Goal: Check status: Check status

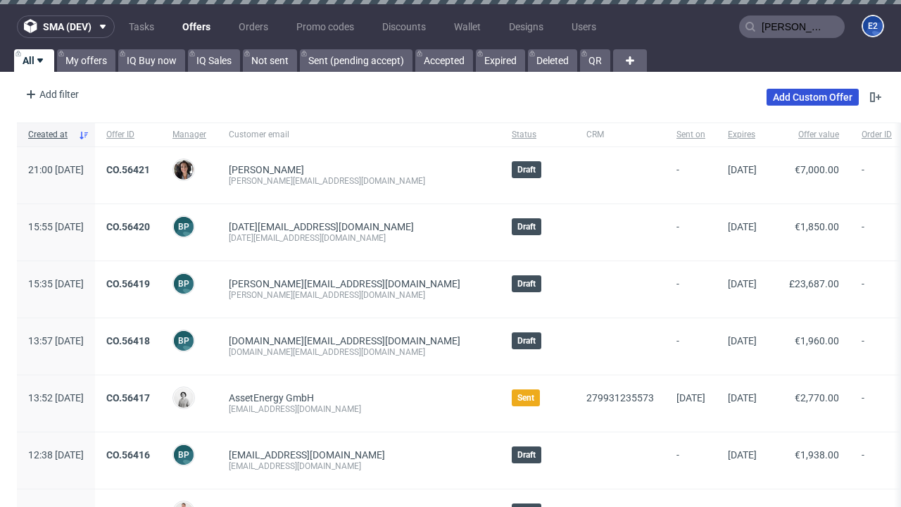
type input "[PERSON_NAME][EMAIL_ADDRESS][DOMAIN_NAME]"
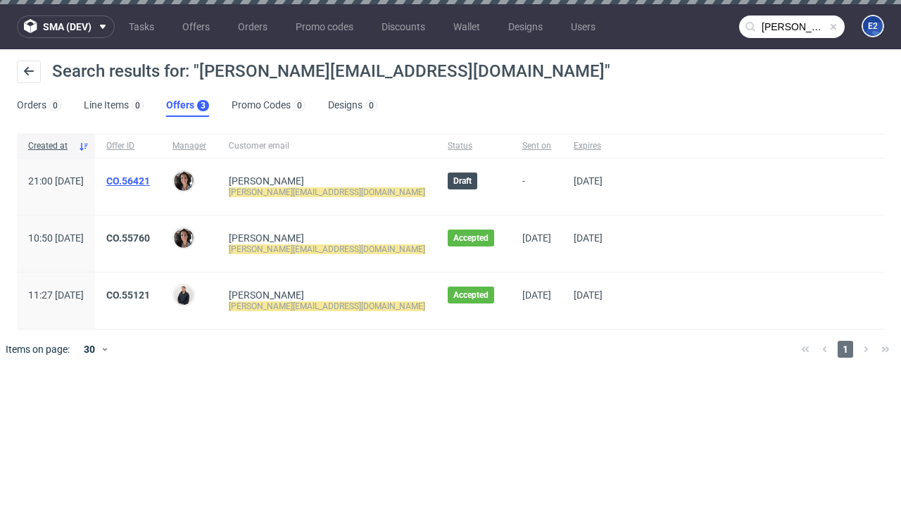
click at [187, 106] on link "Offers 3" at bounding box center [187, 105] width 43 height 23
click at [150, 181] on link "CO.56421" at bounding box center [128, 180] width 44 height 11
